Goal: Task Accomplishment & Management: Complete application form

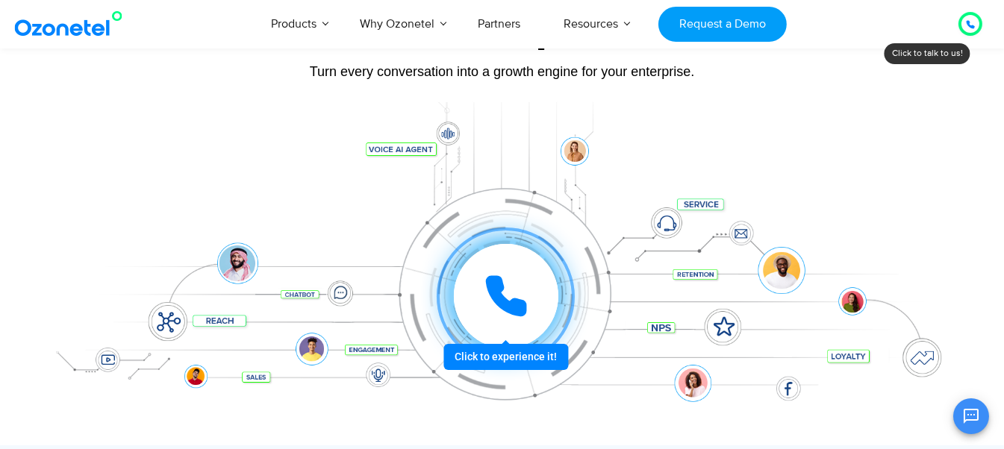
scroll to position [143, 0]
click at [516, 305] on icon at bounding box center [505, 296] width 37 height 37
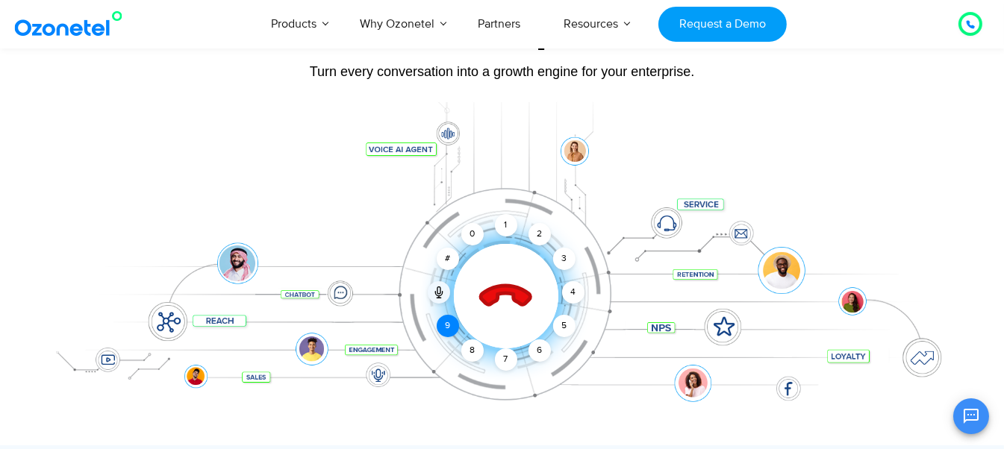
click at [444, 326] on div "9" at bounding box center [447, 326] width 22 height 22
click at [542, 234] on div "2" at bounding box center [539, 234] width 22 height 22
click at [565, 329] on div "5" at bounding box center [563, 326] width 22 height 22
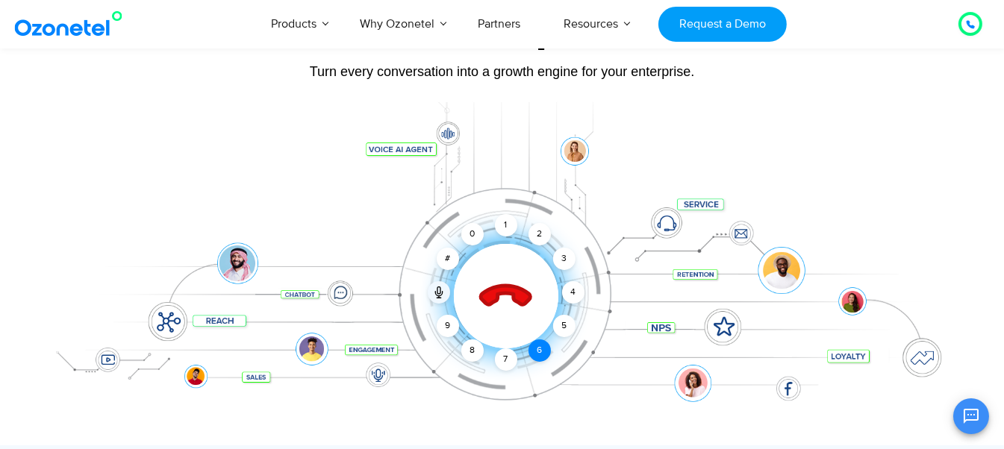
click at [537, 347] on div "6" at bounding box center [539, 350] width 22 height 22
click at [539, 237] on div "2" at bounding box center [539, 234] width 22 height 22
click at [448, 325] on div "9" at bounding box center [447, 326] width 22 height 22
click at [568, 257] on div "3" at bounding box center [563, 259] width 22 height 22
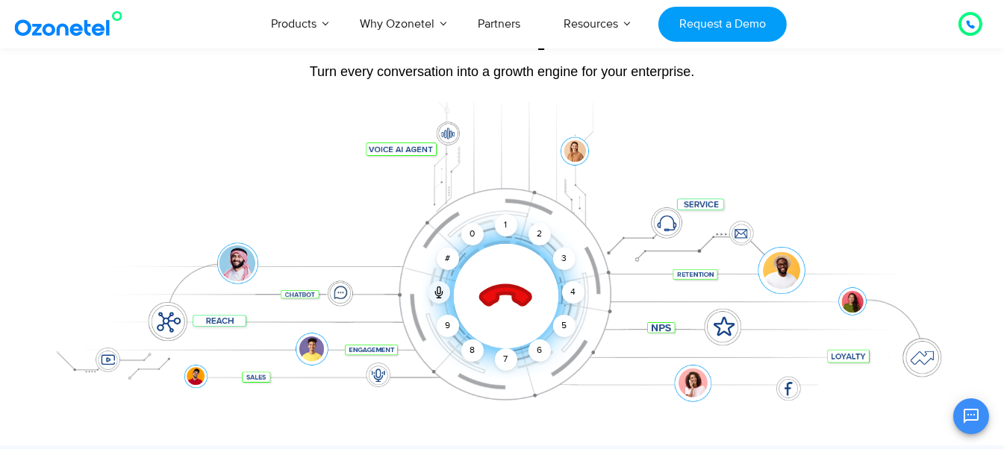
click at [965, 29] on div at bounding box center [969, 24] width 9 height 18
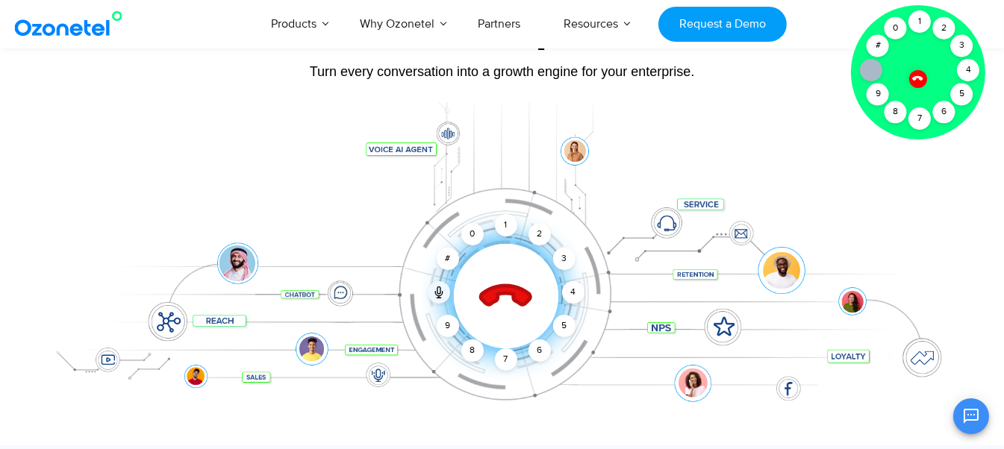
click at [693, 114] on div at bounding box center [502, 273] width 933 height 343
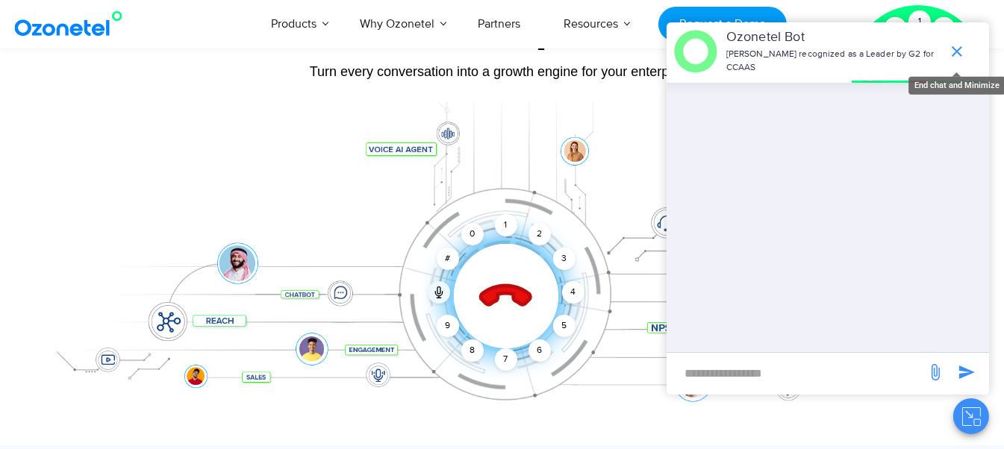
click at [960, 48] on icon "end chat or minimize" at bounding box center [957, 52] width 18 height 18
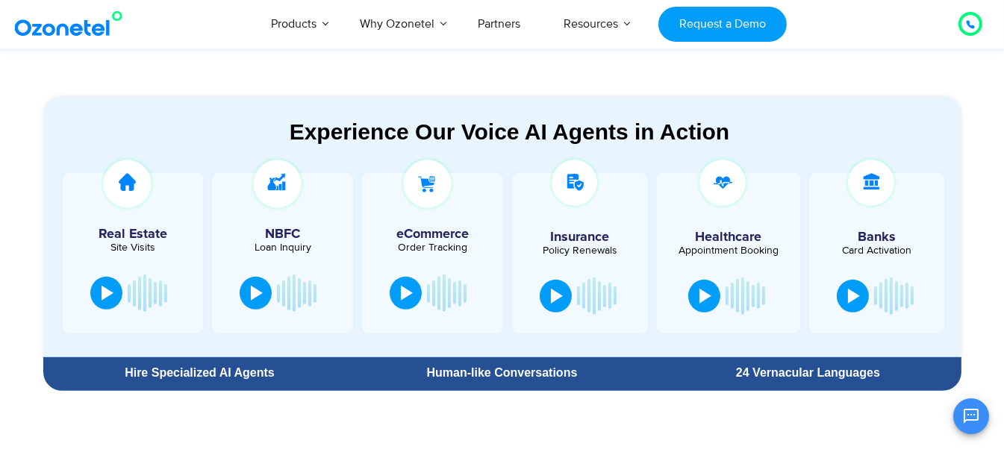
scroll to position [783, 0]
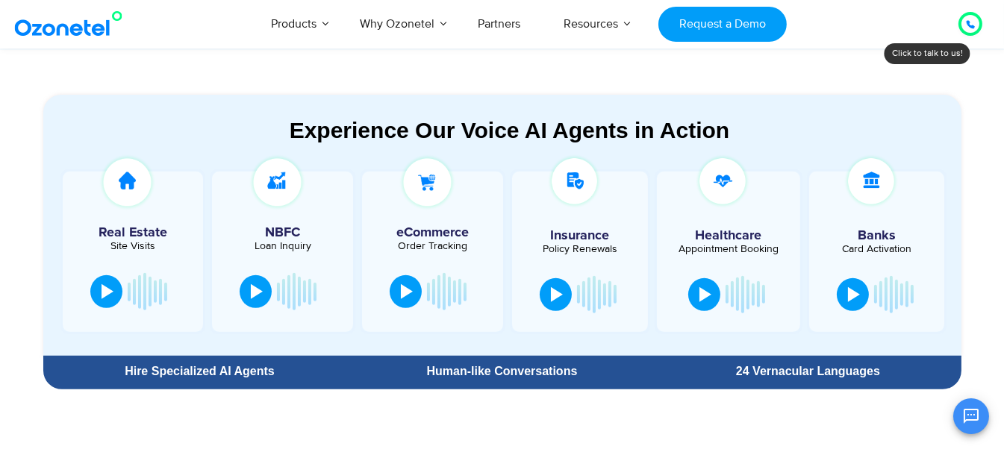
click at [578, 287] on div at bounding box center [578, 294] width 3 height 19
click at [112, 293] on div at bounding box center [107, 290] width 12 height 15
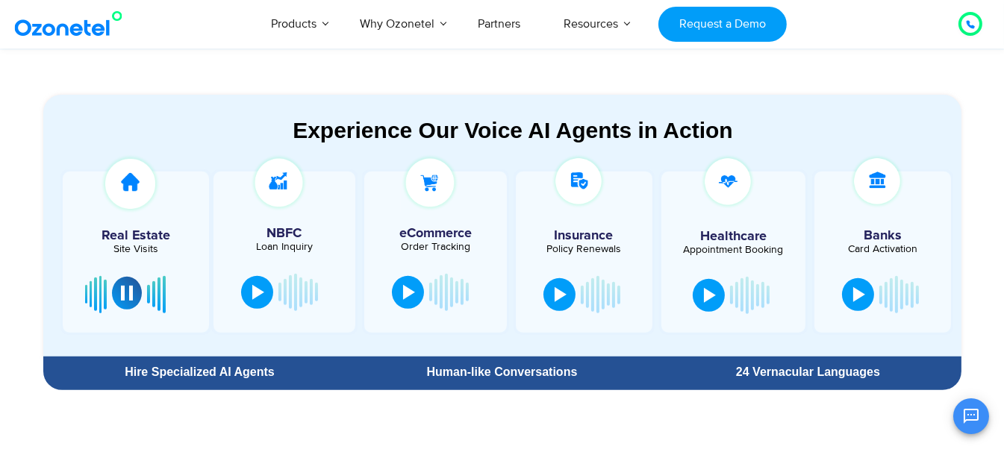
click at [121, 291] on div at bounding box center [127, 293] width 12 height 15
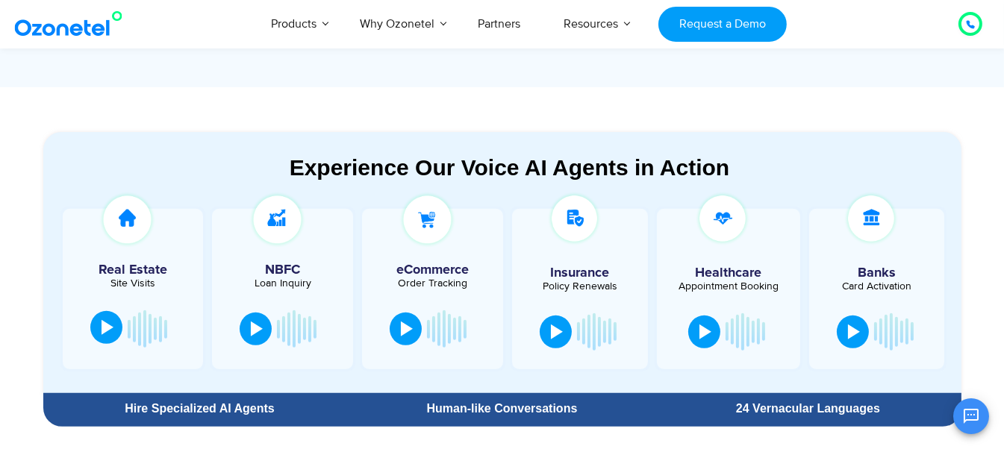
scroll to position [747, 0]
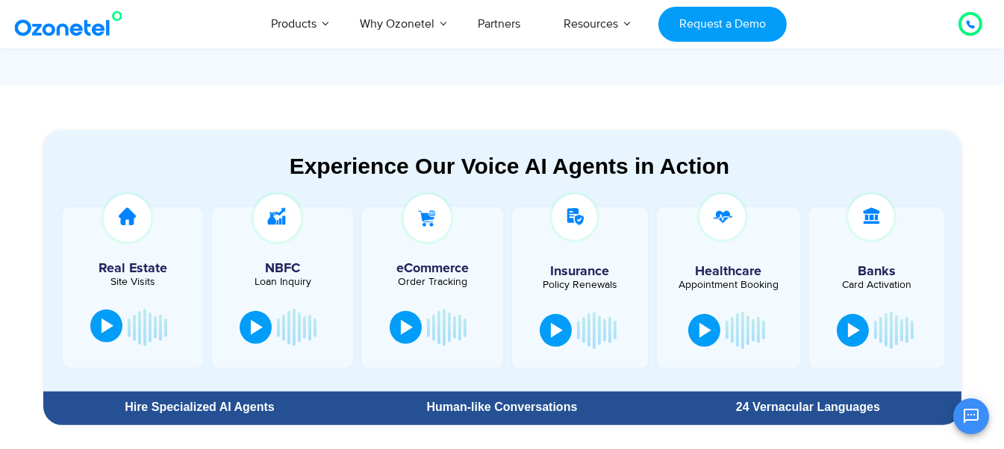
click at [177, 231] on div at bounding box center [127, 222] width 115 height 65
click at [922, 313] on div at bounding box center [876, 330] width 121 height 45
click at [978, 195] on div "Experience Our Voice AI Agents in Action Real Estate Site Visits NBFC Loan Inqu…" at bounding box center [502, 277] width 955 height 309
click at [398, 333] on button at bounding box center [405, 326] width 32 height 33
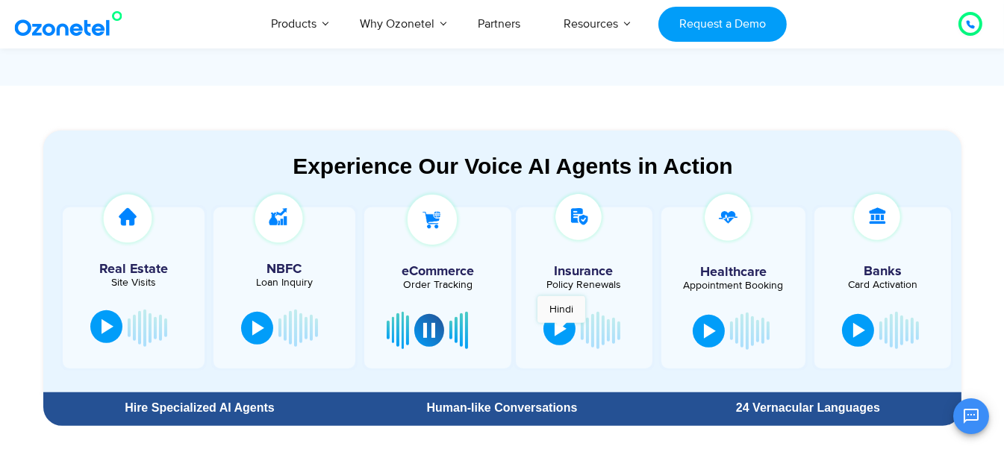
click at [561, 331] on div at bounding box center [560, 329] width 12 height 15
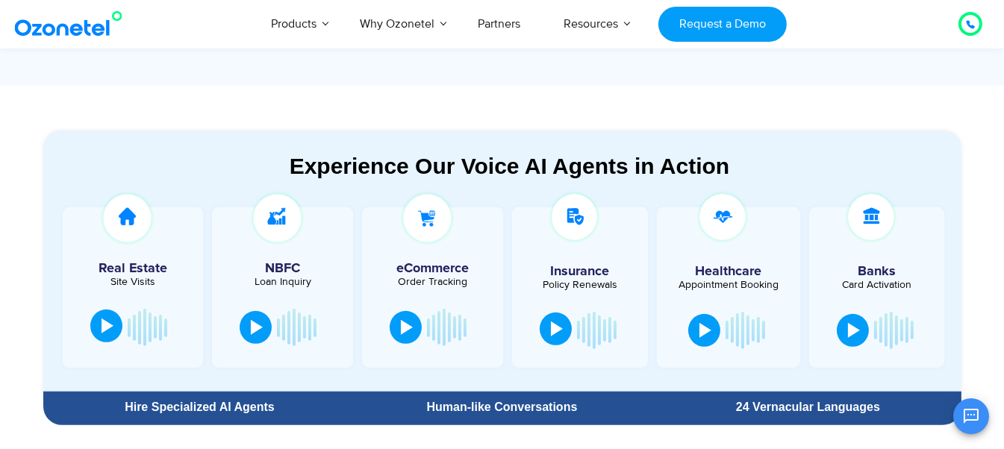
click at [555, 328] on div at bounding box center [557, 329] width 12 height 15
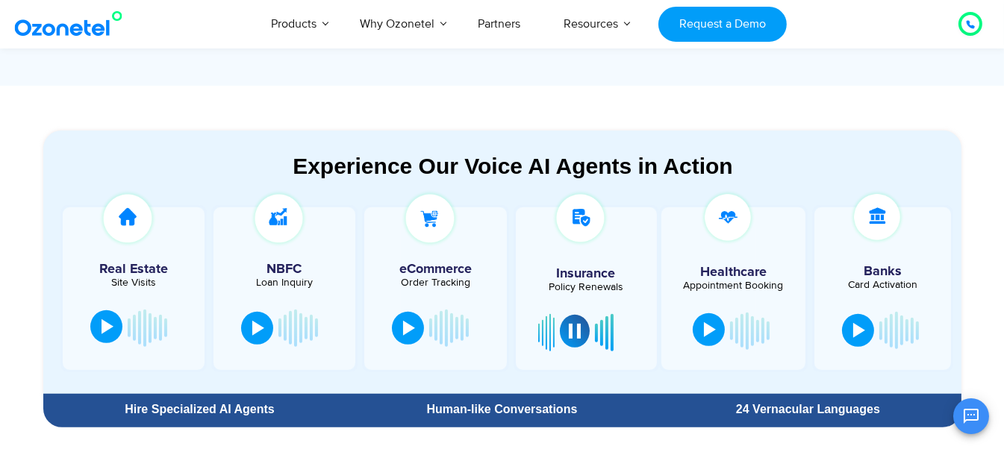
click at [705, 331] on div at bounding box center [710, 329] width 12 height 15
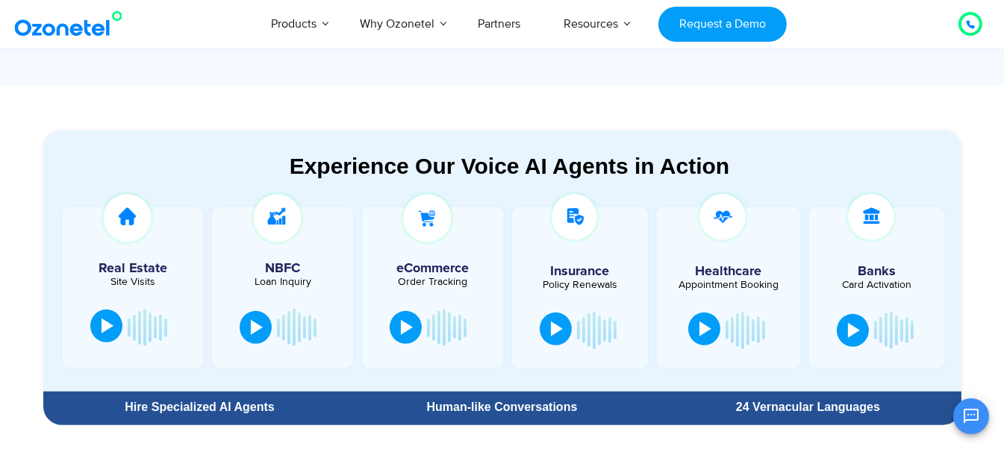
click at [705, 331] on div at bounding box center [705, 329] width 12 height 15
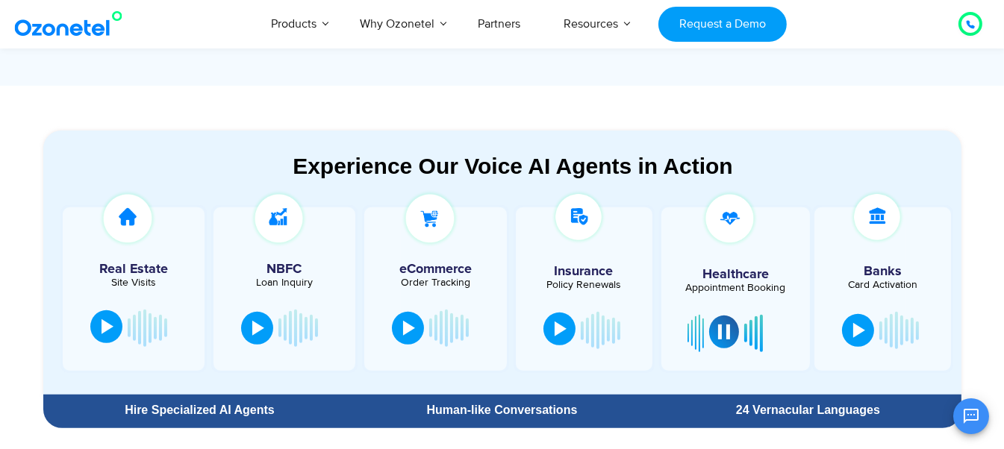
click at [705, 331] on div at bounding box center [735, 333] width 96 height 45
click at [716, 339] on button at bounding box center [724, 332] width 30 height 33
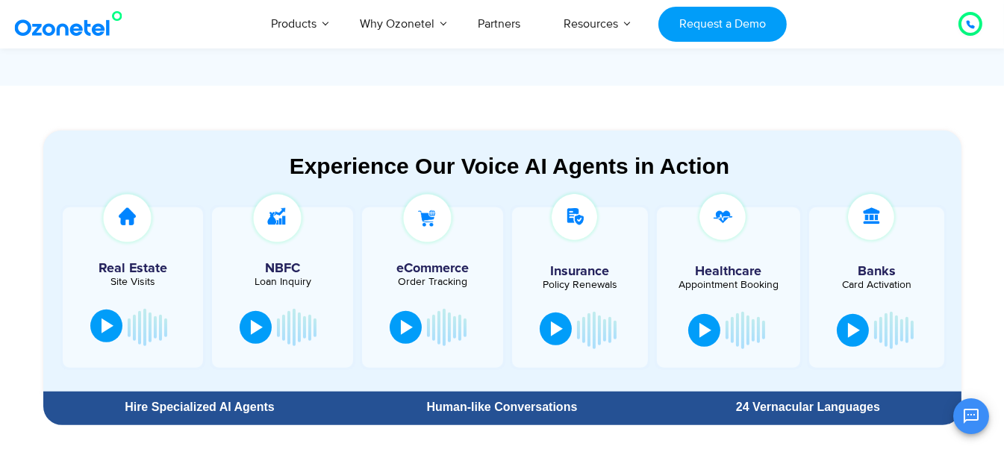
click at [104, 325] on div at bounding box center [107, 326] width 12 height 15
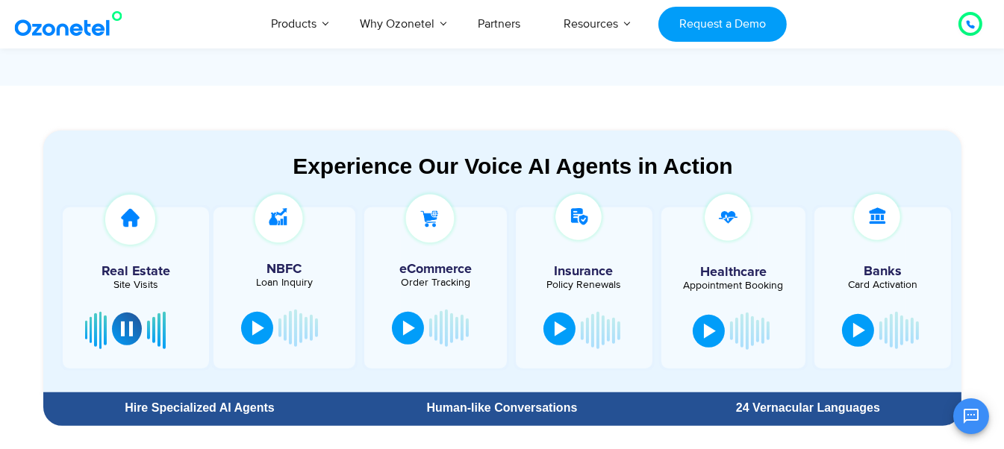
click at [133, 334] on button at bounding box center [127, 329] width 30 height 33
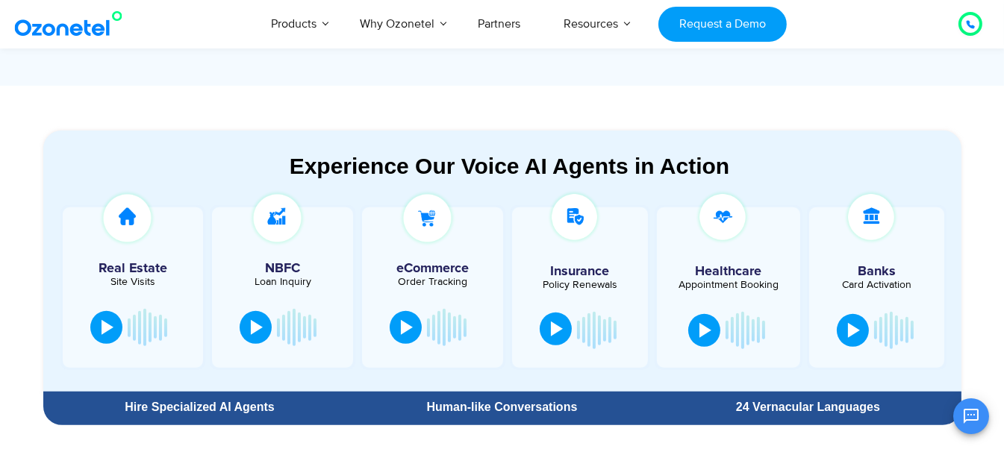
scroll to position [751, 0]
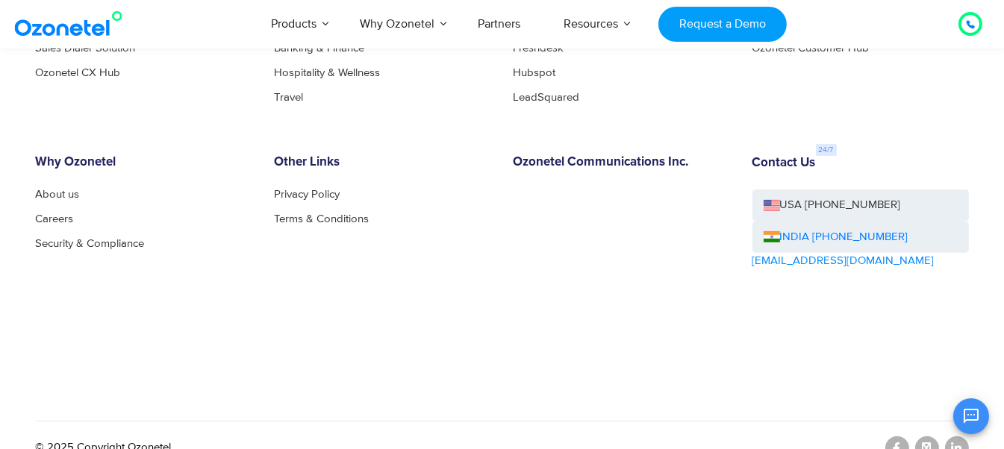
scroll to position [8321, 0]
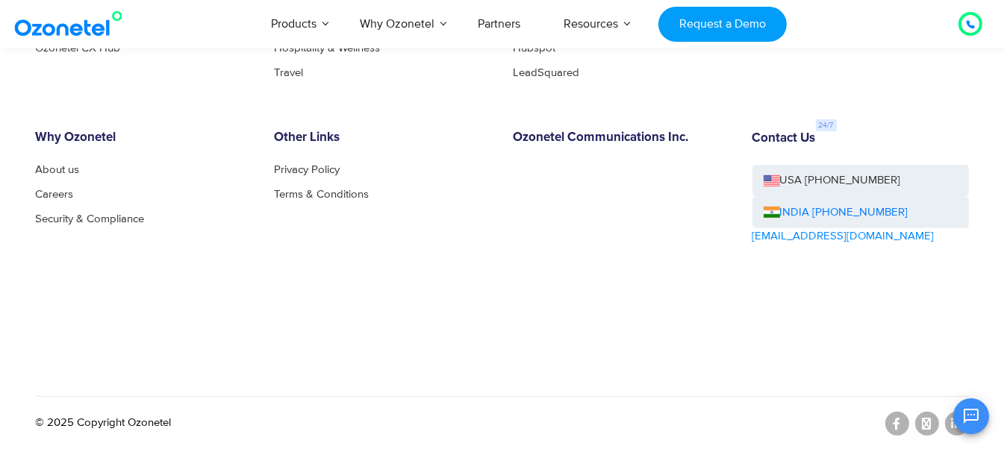
click at [909, 405] on div "OK Ozonetel Bot Ozonetel recognized as a Leader by G2 for CCAAS Chat Disconnect…" at bounding box center [827, 415] width 322 height 40
click at [775, 358] on div "Products Call Center Solution Business Phone System HIPAA Compliant Call Center…" at bounding box center [502, 145] width 955 height 471
click at [422, 295] on div "Other Links Privacy Policy Terms & Conditions" at bounding box center [382, 230] width 239 height 198
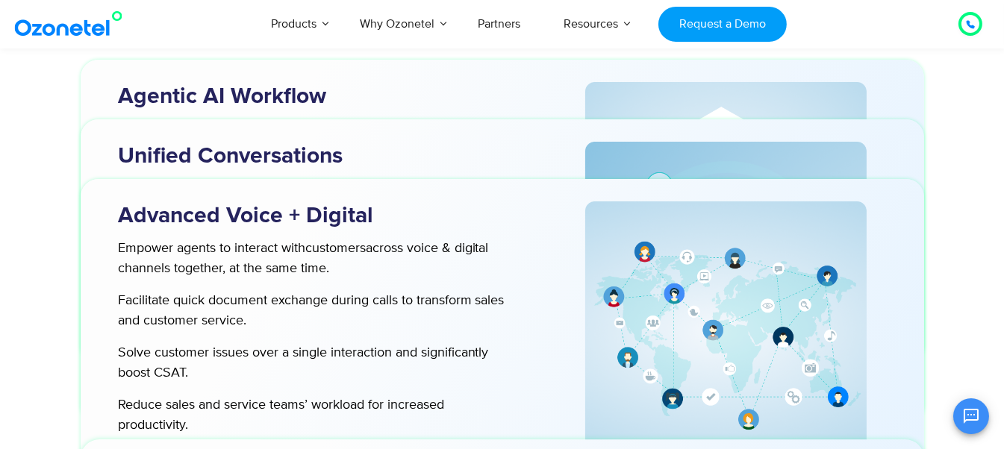
scroll to position [4443, 0]
click at [422, 295] on p "Facilitate quick document exchange during calls to transform sales and customer…" at bounding box center [311, 311] width 387 height 40
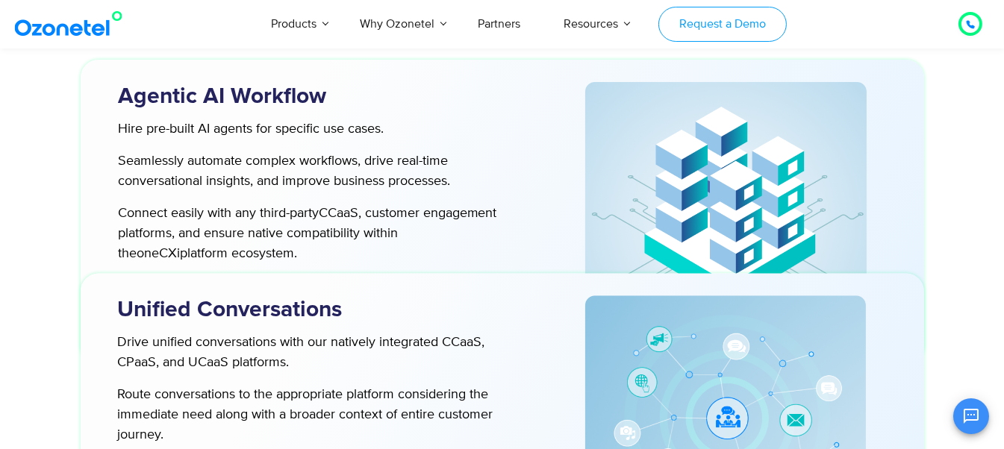
scroll to position [3930, 0]
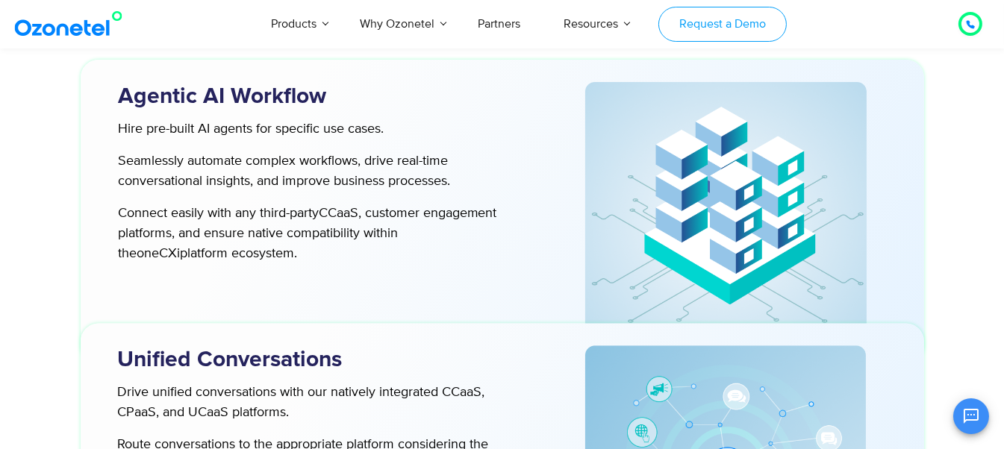
click at [732, 28] on link "Request a Demo" at bounding box center [722, 24] width 128 height 35
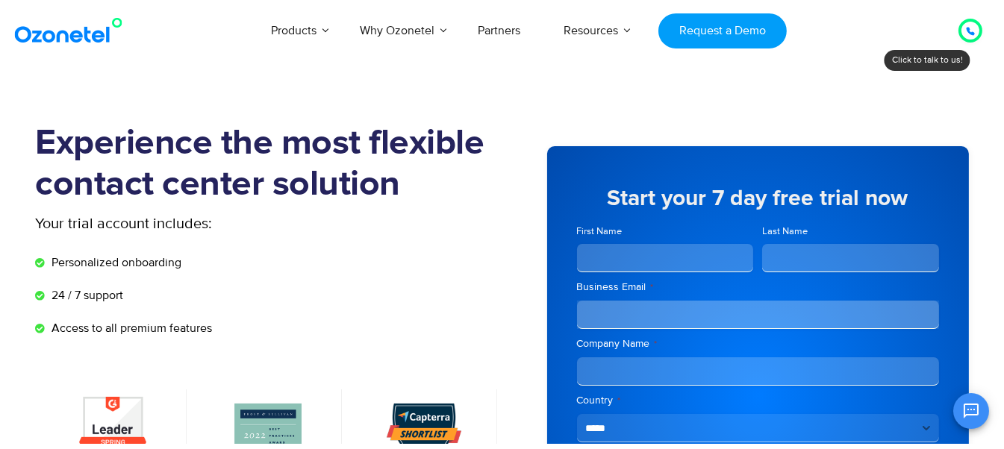
scroll to position [132, 0]
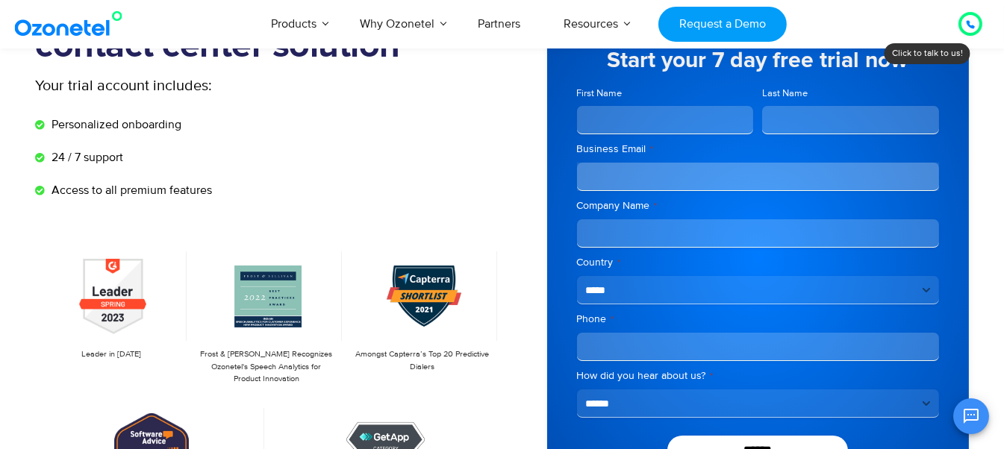
click at [692, 122] on input "First Name" at bounding box center [665, 120] width 177 height 28
type input "******"
click at [807, 113] on input "Last Name" at bounding box center [850, 120] width 177 height 28
type input "*"
type input "****"
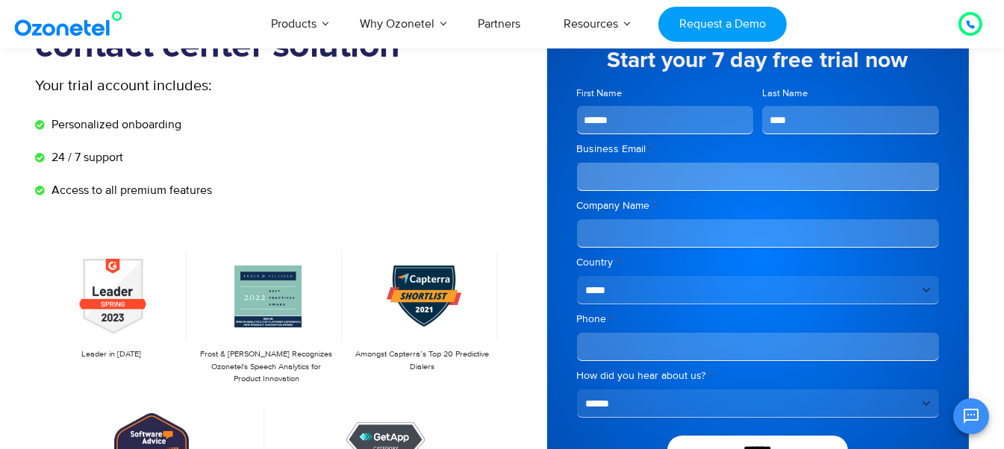
click at [671, 181] on input "Business Email *" at bounding box center [758, 177] width 362 height 28
type input "*"
type input "**********"
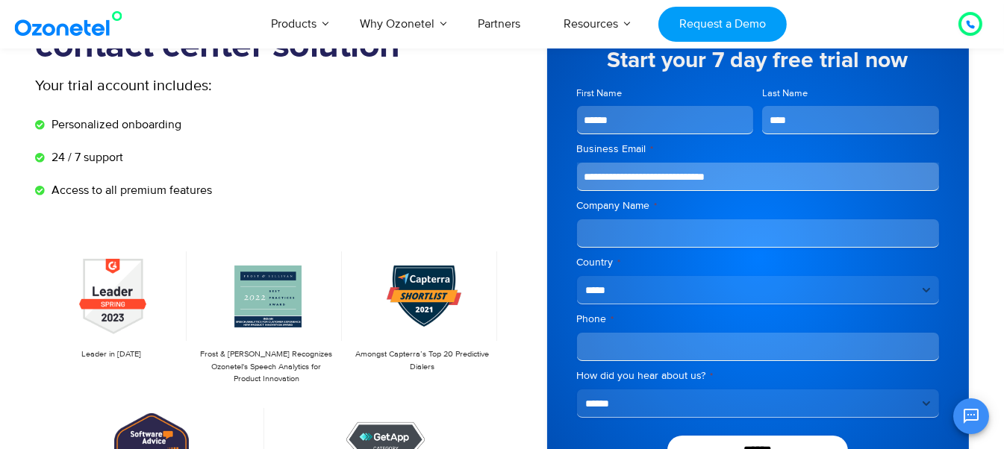
click at [716, 232] on input "Company Name *" at bounding box center [758, 233] width 362 height 28
type input "**********"
click at [672, 354] on input "Phone *" at bounding box center [758, 347] width 362 height 28
type input "**********"
click at [718, 395] on div "OK Ozonetel Bot Ozonetel recognized as a Leader by G2 for CCAAS Chat Disconnect…" at bounding box center [827, 415] width 322 height 40
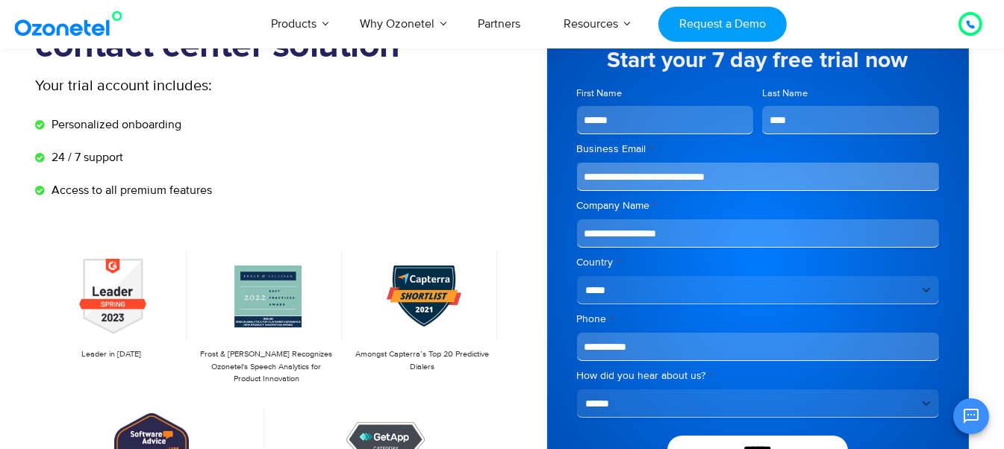
click at [689, 400] on div "OK Ozonetel Bot Ozonetel recognized as a Leader by G2 for CCAAS Chat Disconnect…" at bounding box center [827, 415] width 322 height 40
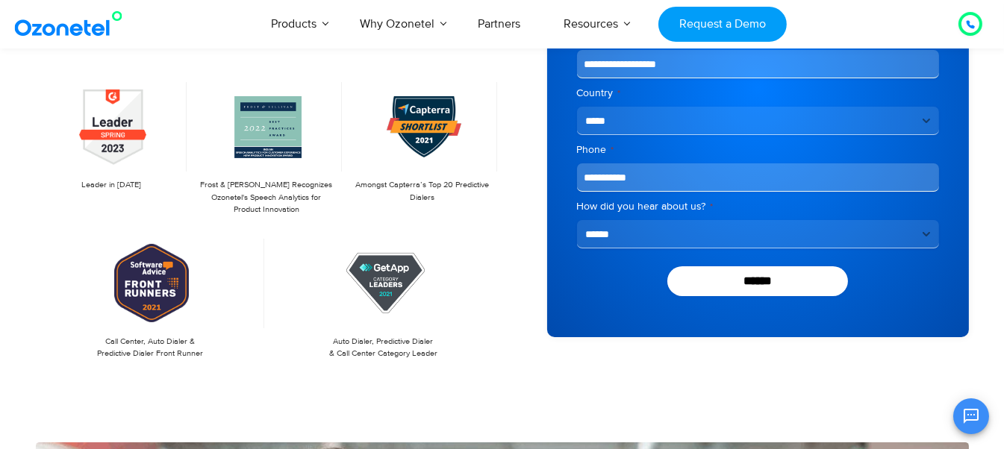
scroll to position [304, 0]
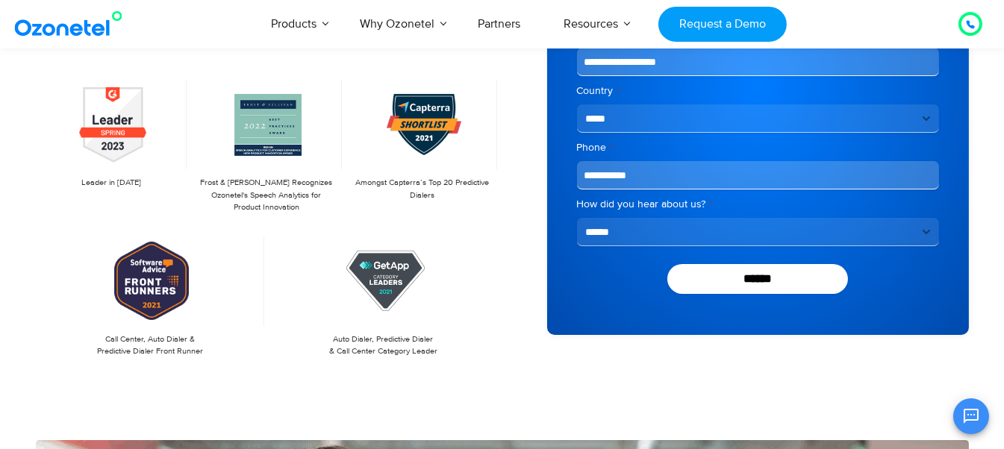
click at [615, 230] on select "**********" at bounding box center [758, 232] width 362 height 28
click at [577, 218] on select "**********" at bounding box center [758, 232] width 362 height 28
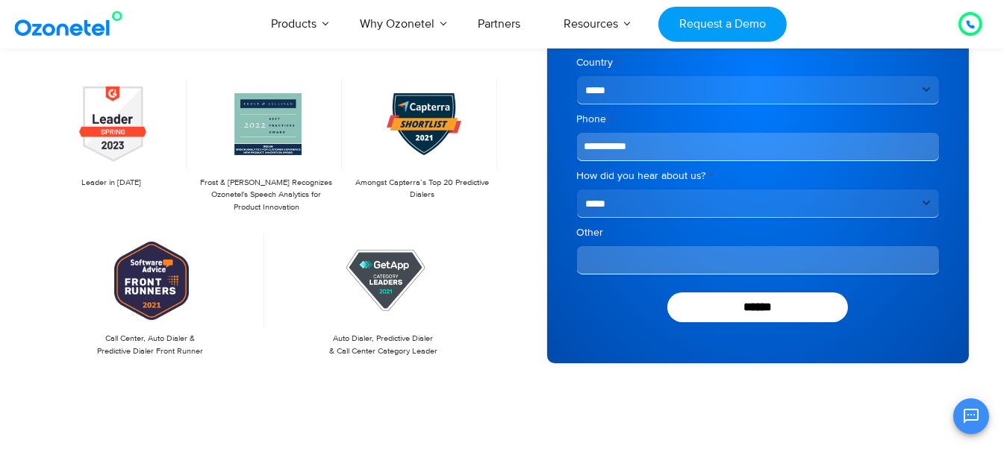
drag, startPoint x: 673, startPoint y: 191, endPoint x: 651, endPoint y: 198, distance: 23.6
click at [651, 198] on select "**********" at bounding box center [758, 204] width 362 height 28
select select "**********"
click at [577, 217] on select "**********" at bounding box center [758, 204] width 362 height 28
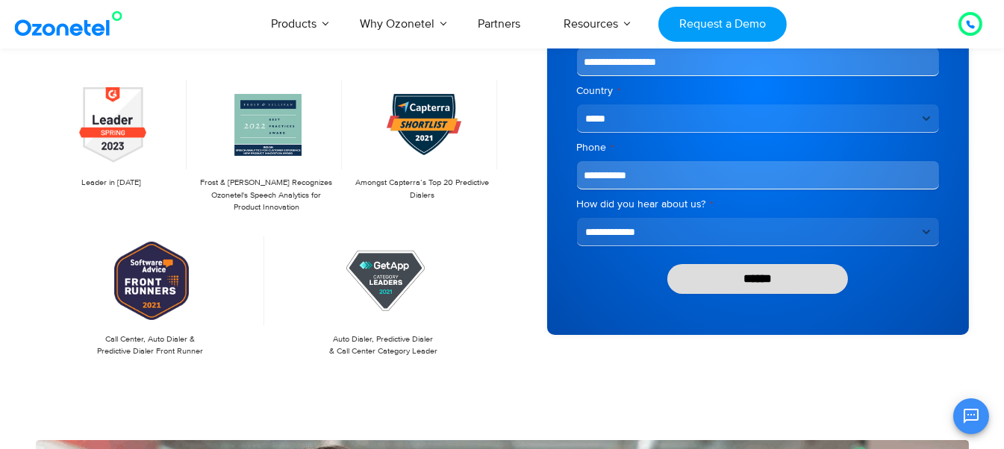
click at [687, 278] on input "******" at bounding box center [757, 279] width 181 height 30
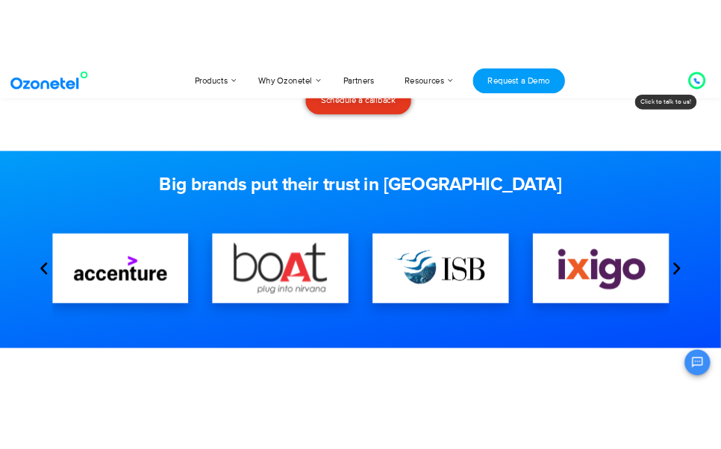
scroll to position [395, 0]
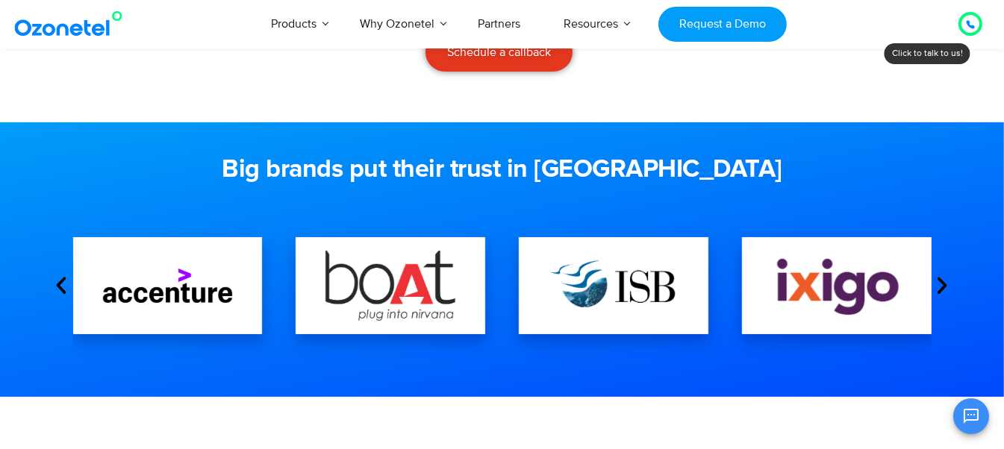
click at [940, 286] on icon "Next slide" at bounding box center [942, 286] width 22 height 22
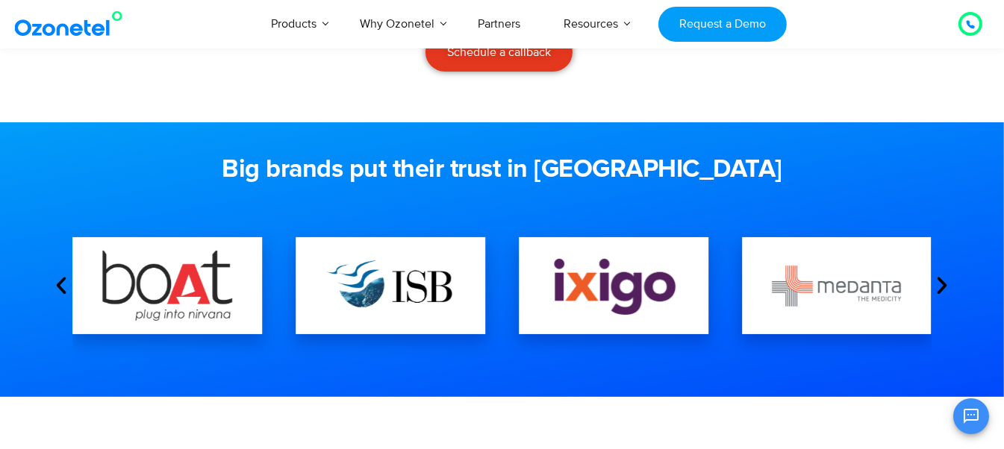
click at [940, 286] on icon "Next slide" at bounding box center [942, 286] width 22 height 22
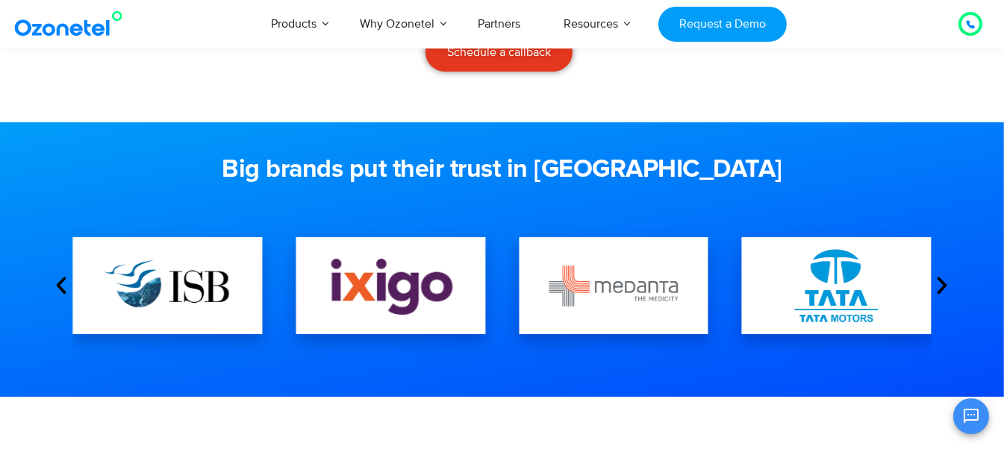
click at [940, 286] on icon "Next slide" at bounding box center [942, 286] width 22 height 22
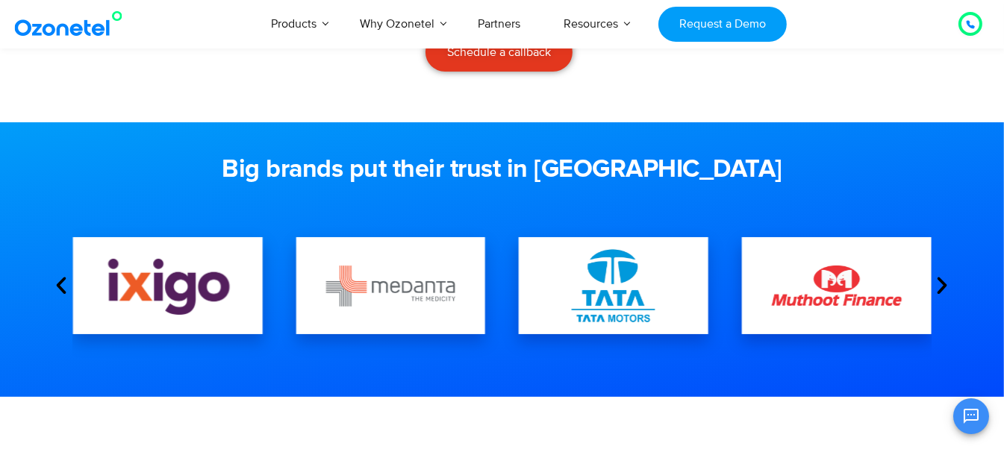
click at [944, 282] on icon "Next slide" at bounding box center [942, 286] width 22 height 22
